Goal: Task Accomplishment & Management: Complete application form

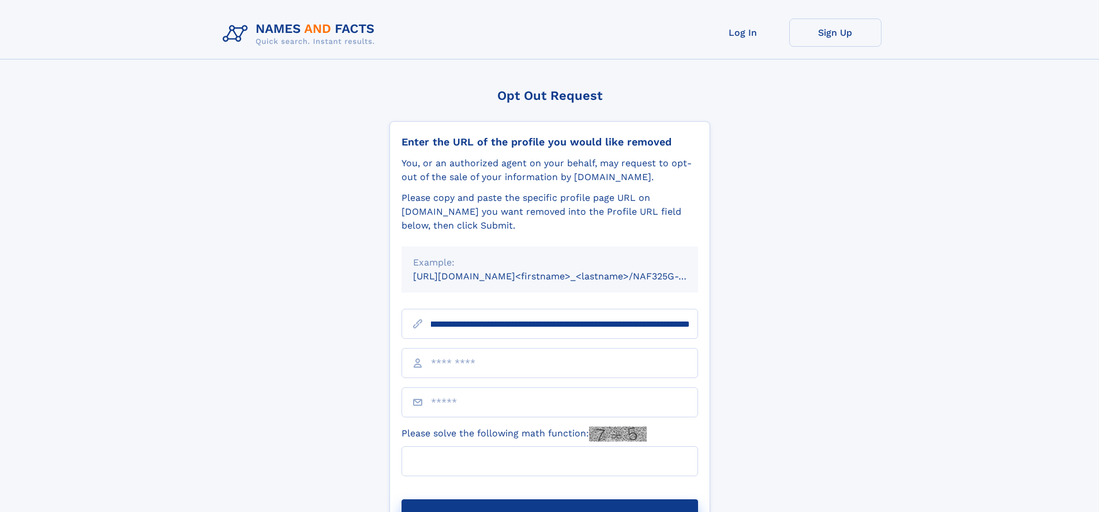
scroll to position [0, 138]
type input "**********"
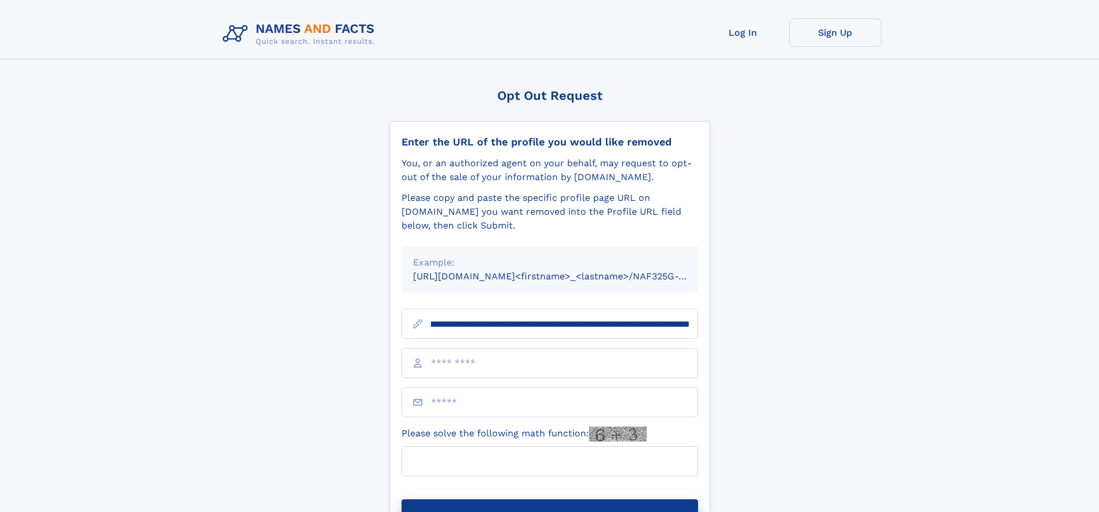
scroll to position [0, 138]
type input "**********"
